Goal: Task Accomplishment & Management: Manage account settings

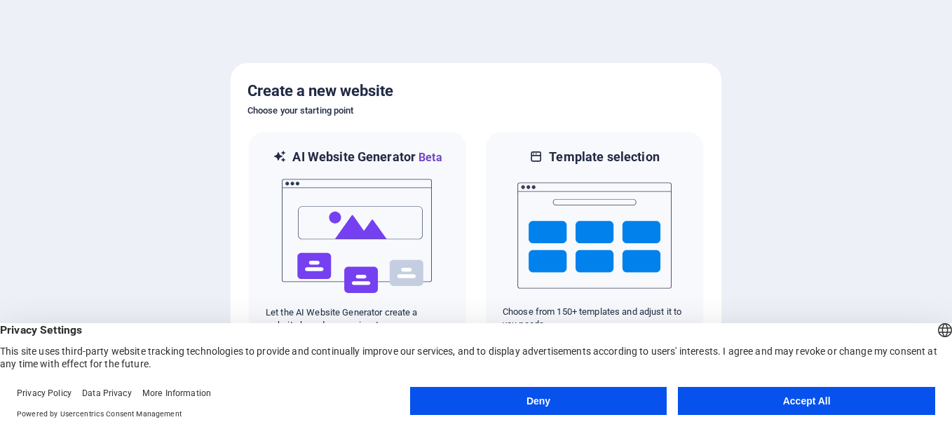
click at [799, 397] on button "Accept All" at bounding box center [806, 401] width 257 height 28
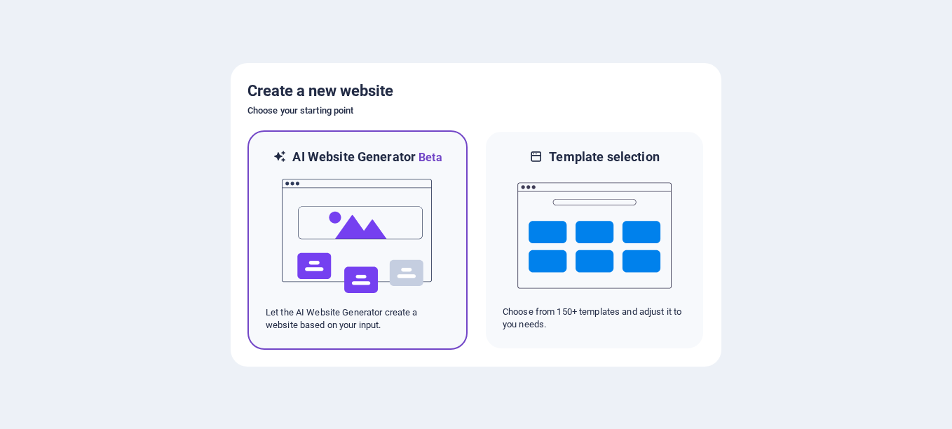
click at [421, 199] on img at bounding box center [357, 236] width 154 height 140
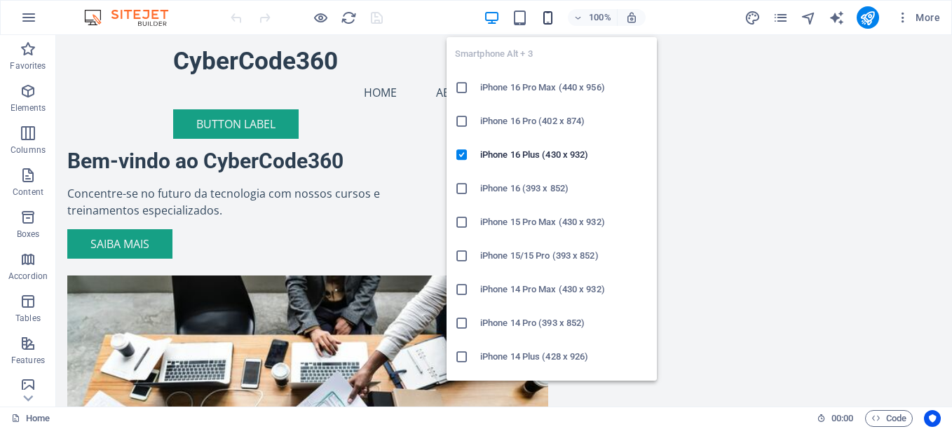
click at [542, 20] on icon "button" at bounding box center [548, 18] width 16 height 16
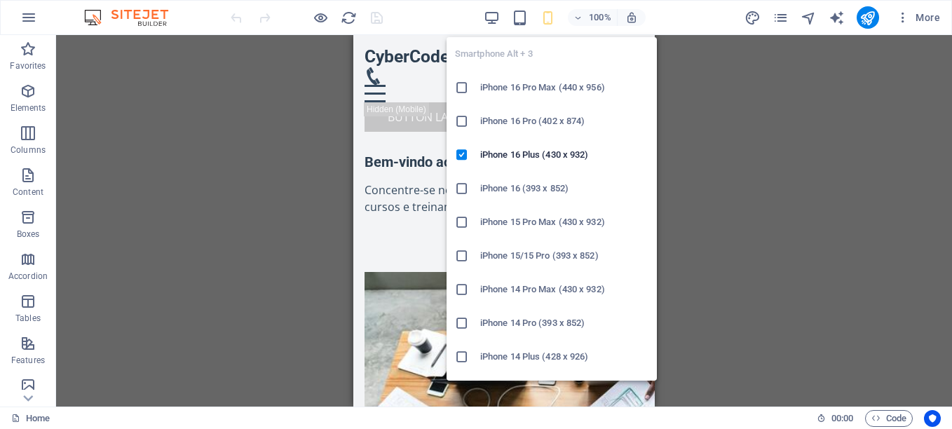
click at [552, 91] on h6 "iPhone 16 Pro Max (440 x 956)" at bounding box center [564, 87] width 168 height 17
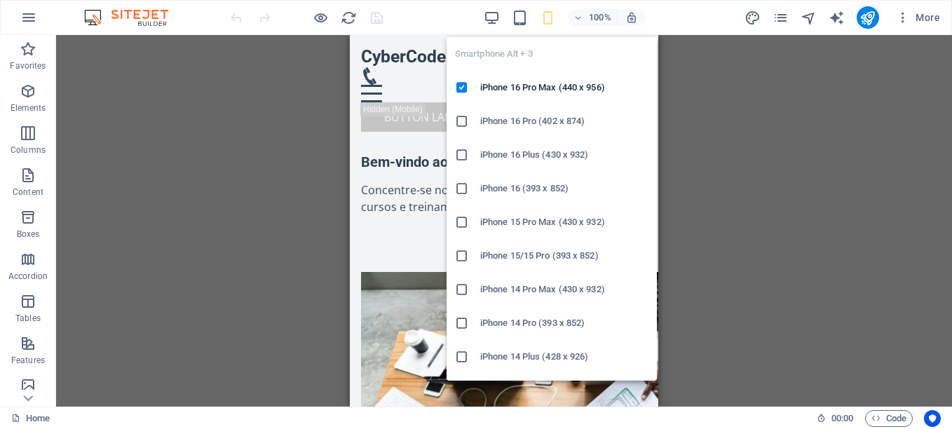
click at [548, 13] on icon "button" at bounding box center [548, 18] width 16 height 16
click at [550, 182] on h6 "iPhone 16 (393 x 852)" at bounding box center [564, 188] width 168 height 17
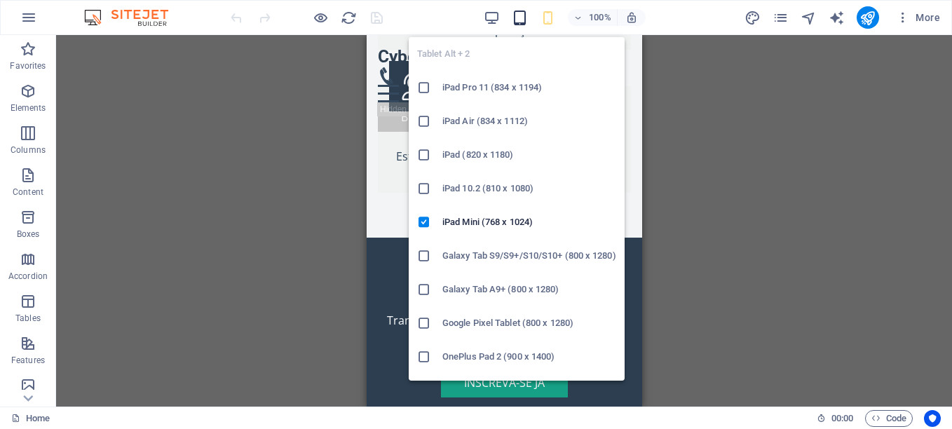
click at [524, 21] on icon "button" at bounding box center [520, 18] width 16 height 16
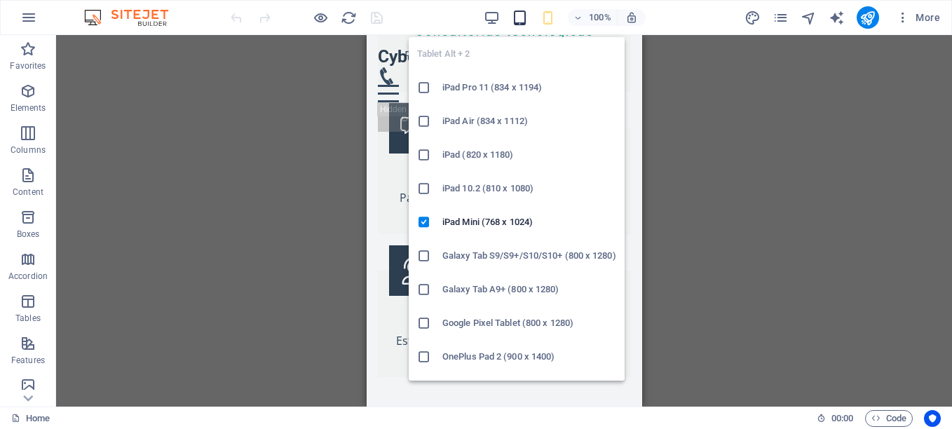
scroll to position [1946, 0]
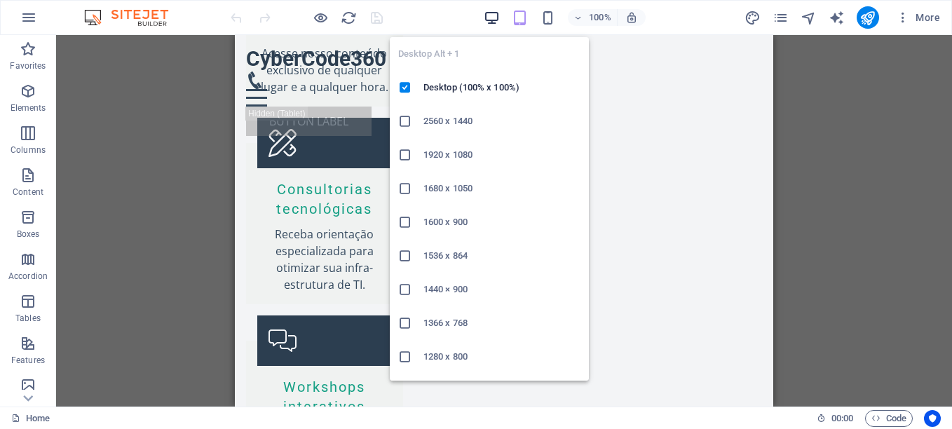
click at [494, 14] on icon "button" at bounding box center [492, 18] width 16 height 16
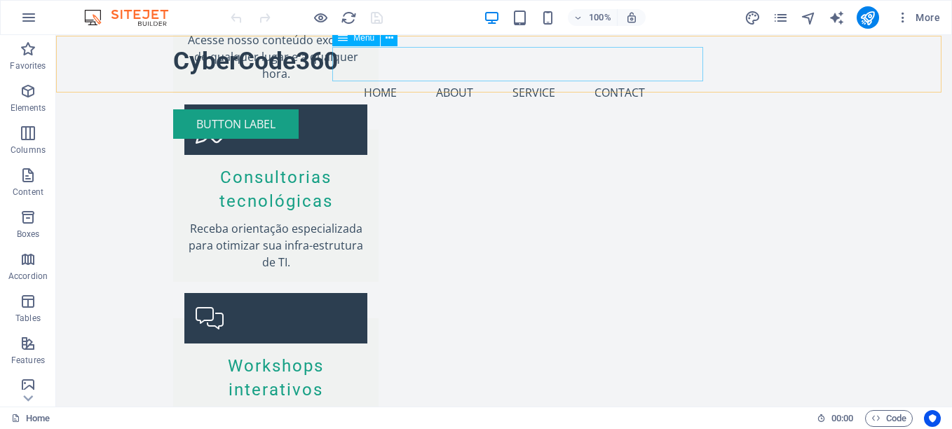
scroll to position [1872, 0]
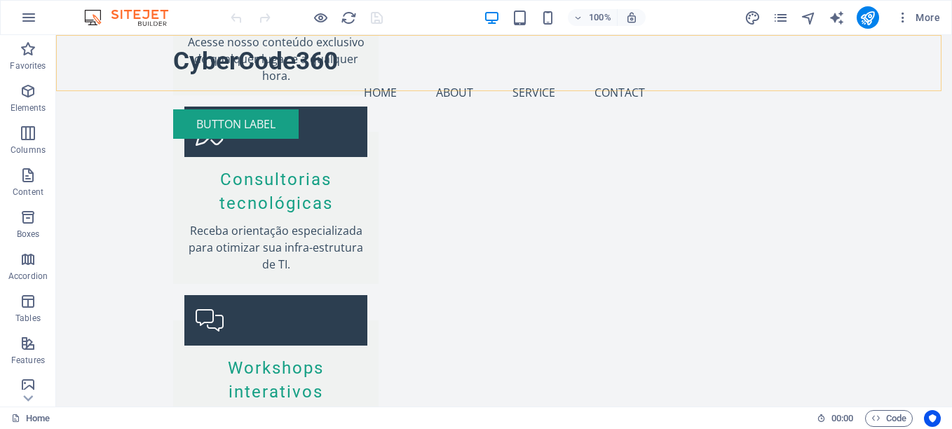
click at [886, 81] on div "CyberCode360 Menu Home About Service Contact Button label" at bounding box center [504, 92] width 896 height 115
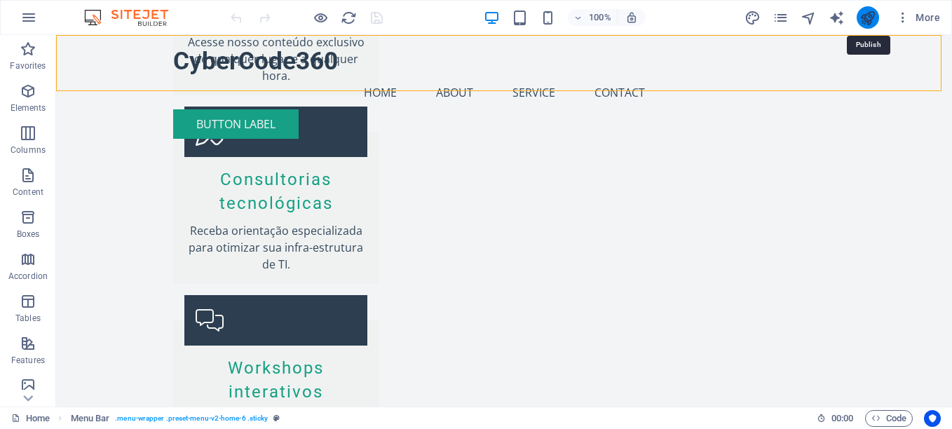
click at [871, 16] on icon "publish" at bounding box center [867, 18] width 16 height 16
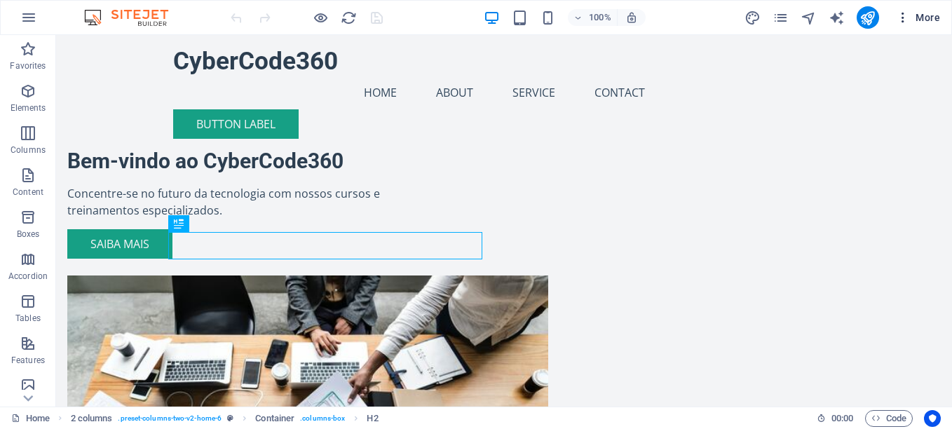
click at [905, 18] on icon "button" at bounding box center [903, 18] width 14 height 14
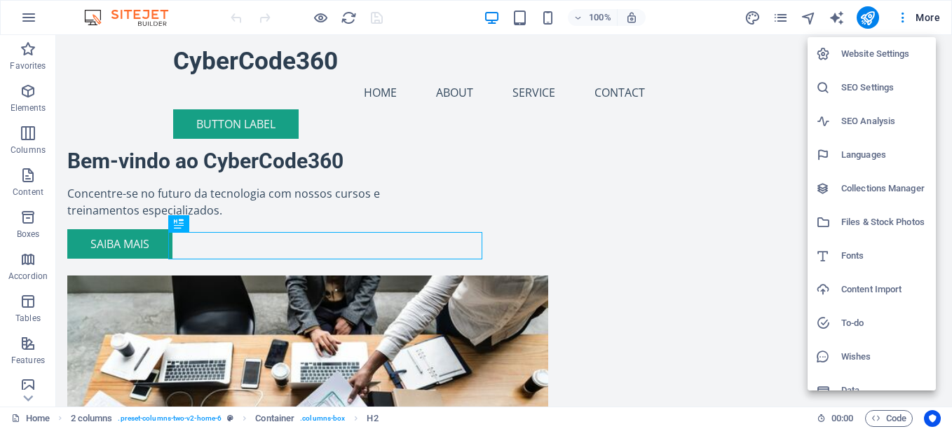
click at [889, 54] on h6 "Website Settings" at bounding box center [884, 54] width 86 height 17
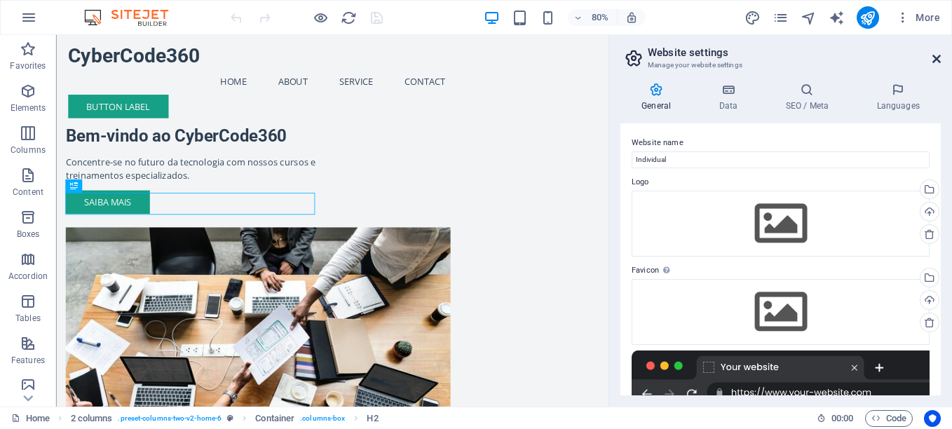
click at [932, 61] on icon at bounding box center [936, 58] width 8 height 11
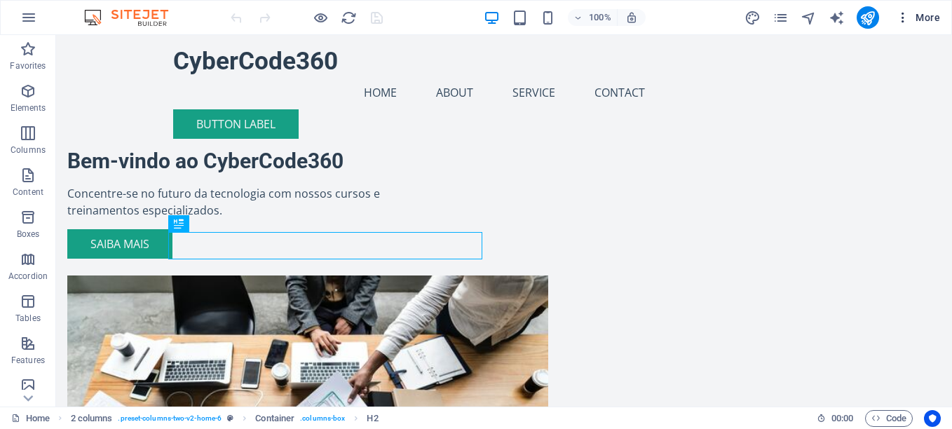
click at [921, 17] on span "More" at bounding box center [918, 18] width 44 height 14
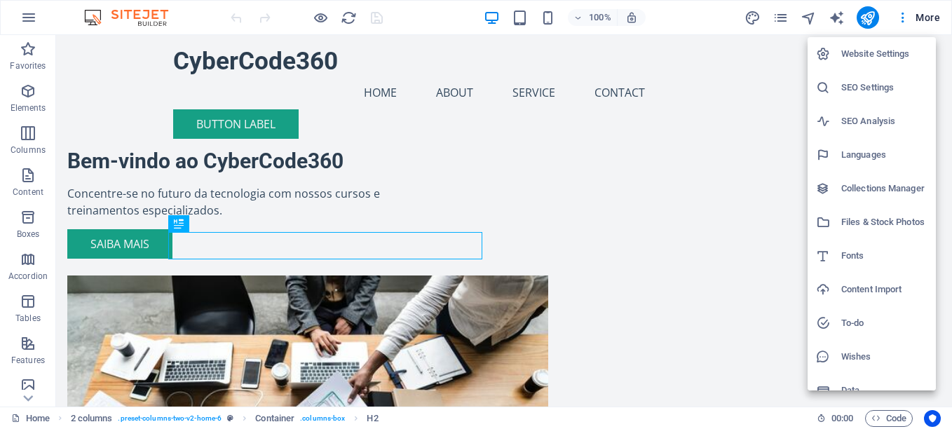
scroll to position [3, 0]
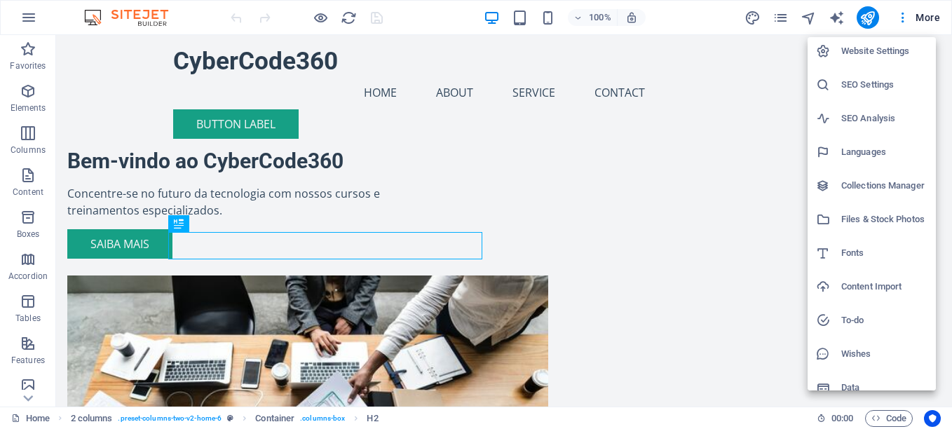
click at [720, 24] on div at bounding box center [476, 214] width 952 height 429
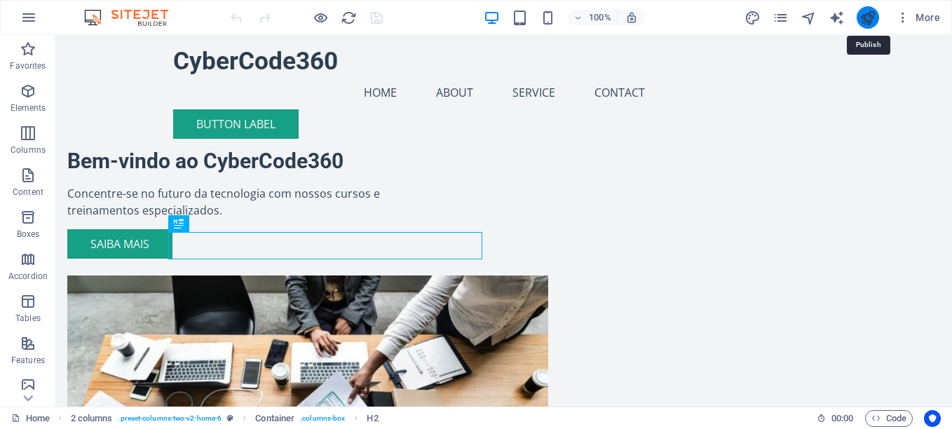
click at [869, 22] on icon "publish" at bounding box center [867, 18] width 16 height 16
